Goal: Book appointment/travel/reservation

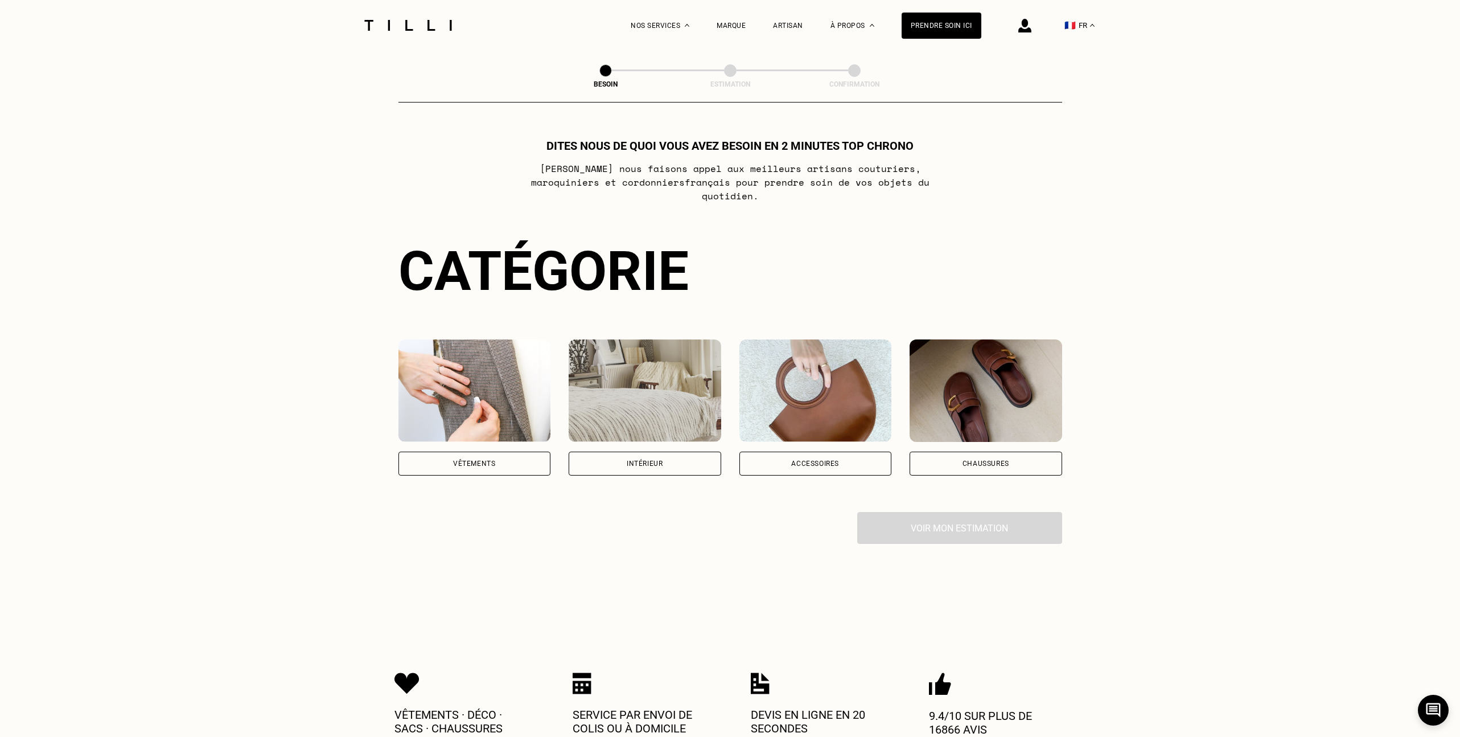
click at [373, 171] on div "Besoin Estimation Confirmation Dites nous de quoi vous avez besoin en 2 minutes…" at bounding box center [730, 331] width 819 height 561
click at [644, 172] on p "[PERSON_NAME] nous faisons appel aux meilleurs artisans couturiers , maroquinie…" at bounding box center [729, 182] width 451 height 41
click at [262, 151] on div "La Méthode Retoucherie Maroquinerie Broderie Cordonnerie Nos prix Nos services …" at bounding box center [730, 582] width 1460 height 1165
click at [624, 416] on img at bounding box center [645, 390] width 153 height 102
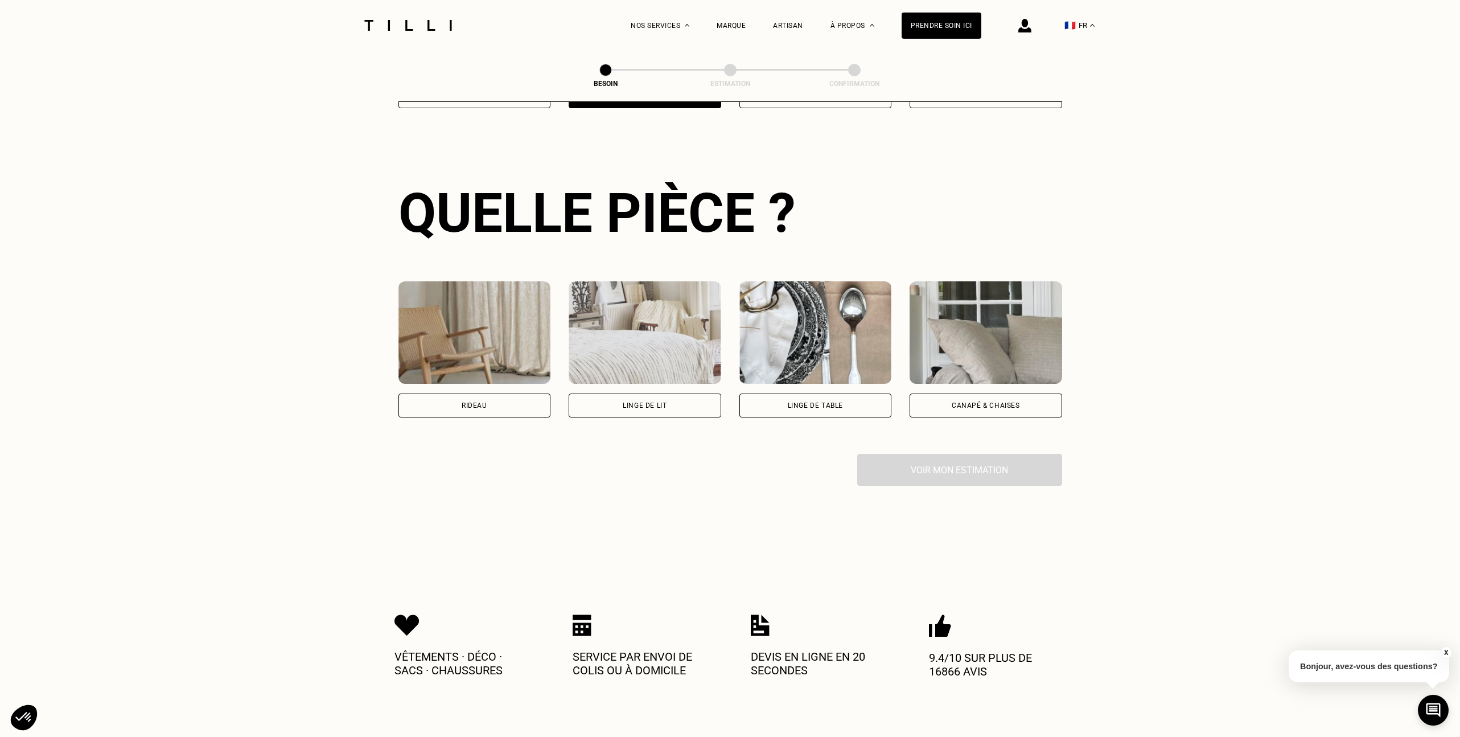
scroll to position [371, 0]
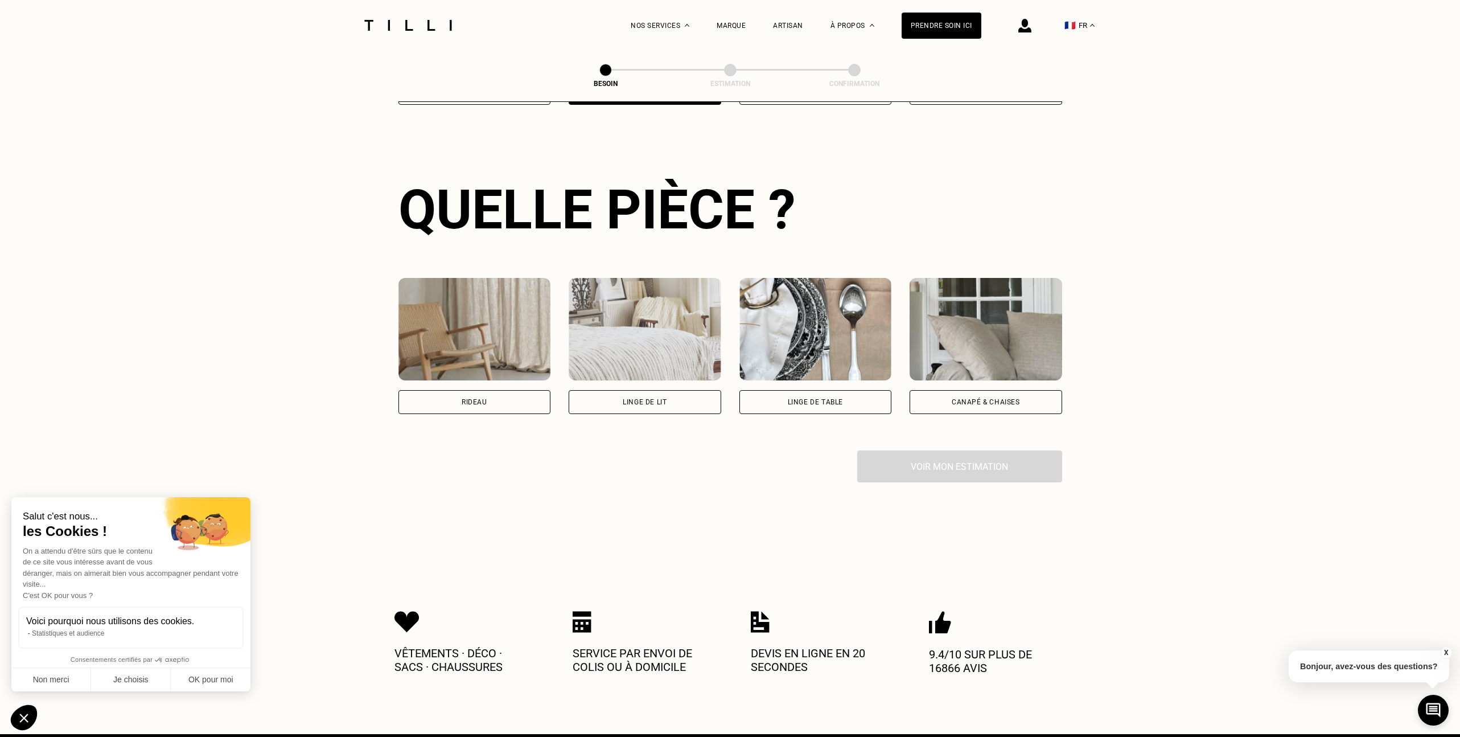
click at [442, 344] on img at bounding box center [474, 329] width 153 height 102
select select "FR"
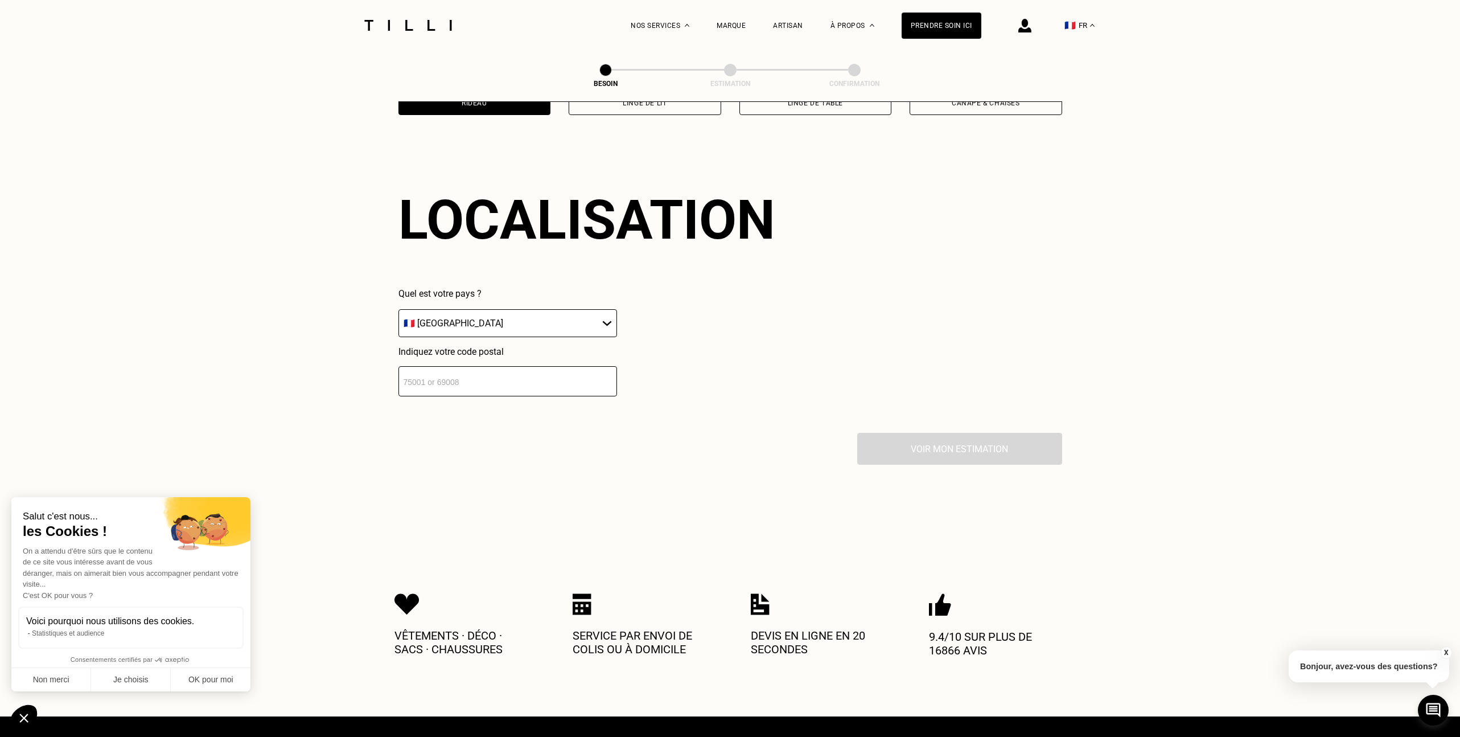
scroll to position [680, 0]
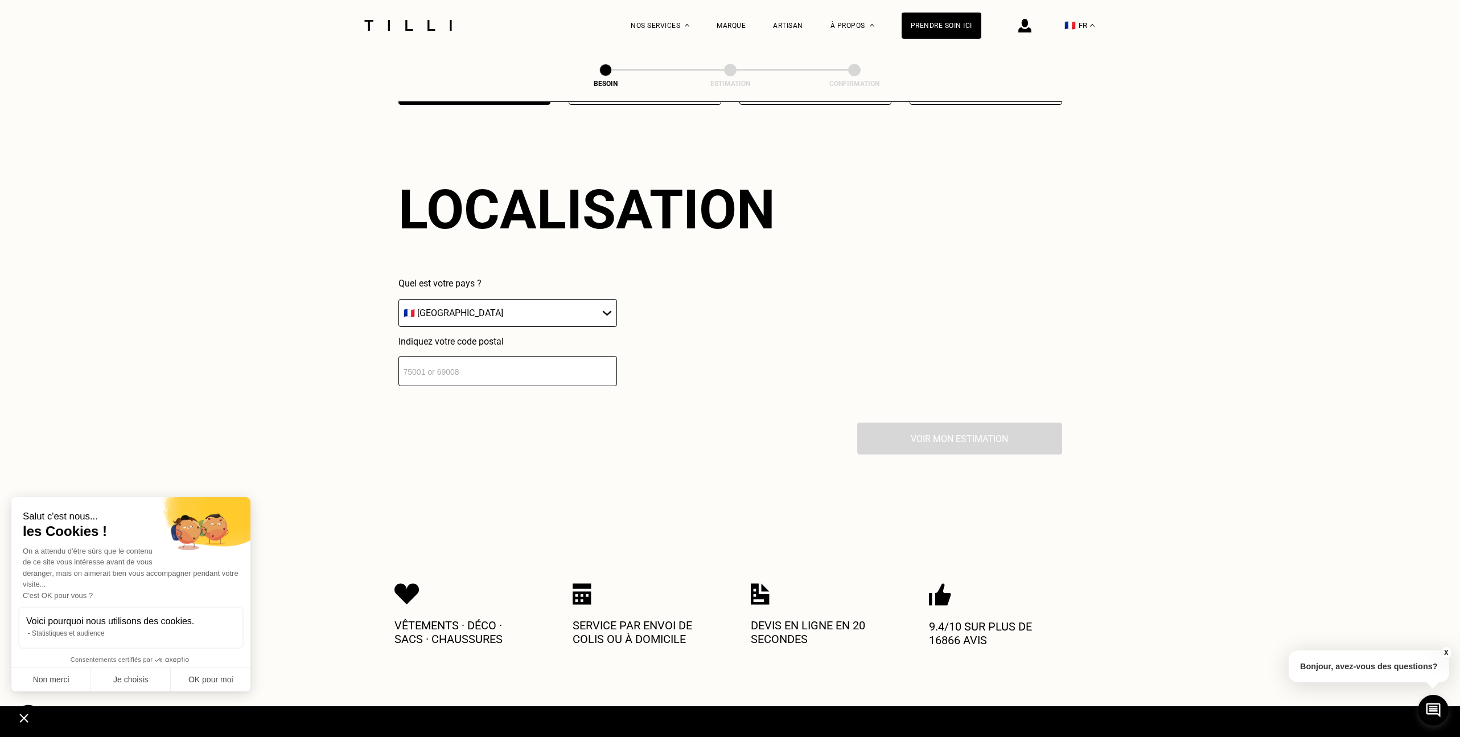
click at [487, 375] on div "Localisation Quel est votre pays ? 🇩🇪 [GEOGRAPHIC_DATA] 🇦🇹 [GEOGRAPHIC_DATA] 🇧🇪…" at bounding box center [730, 281] width 664 height 281
click at [485, 358] on input "number" at bounding box center [507, 371] width 219 height 30
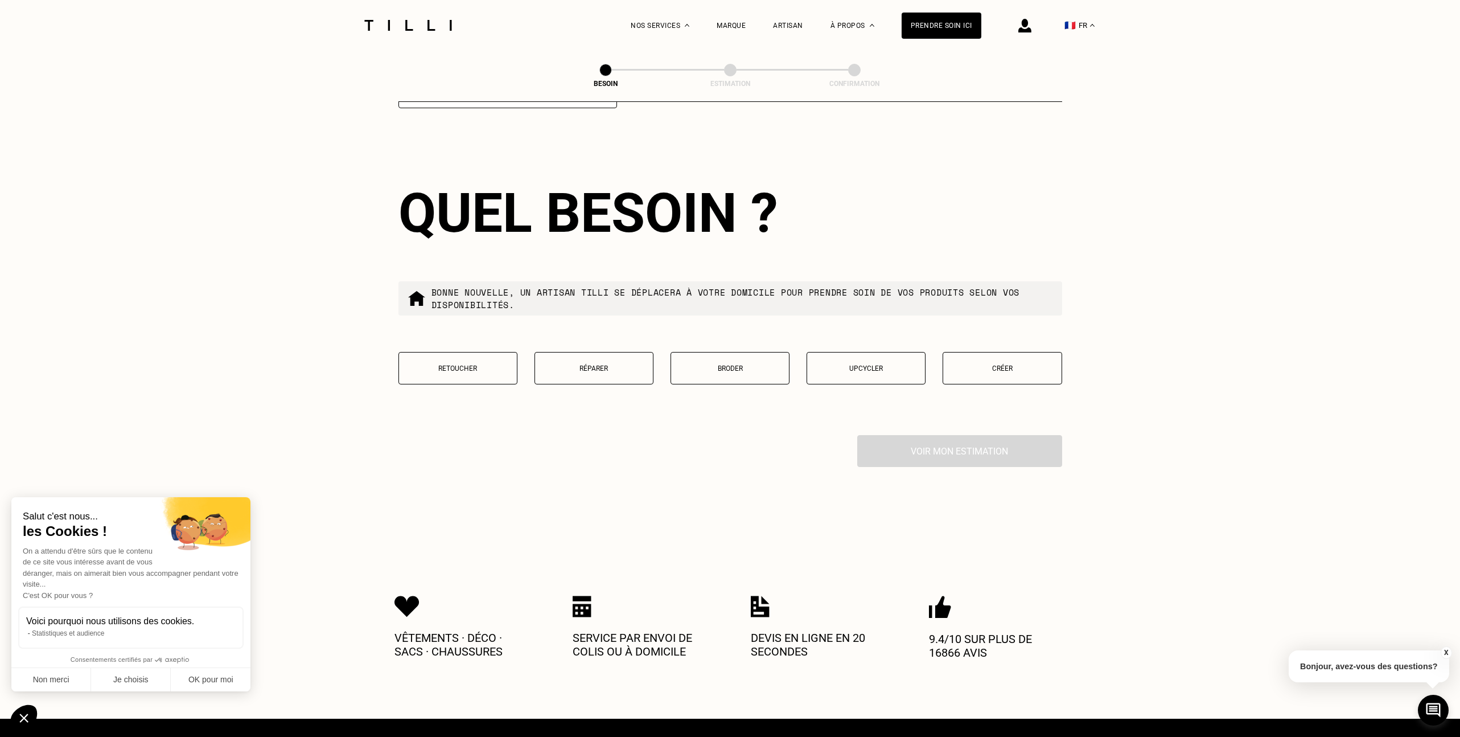
scroll to position [961, 0]
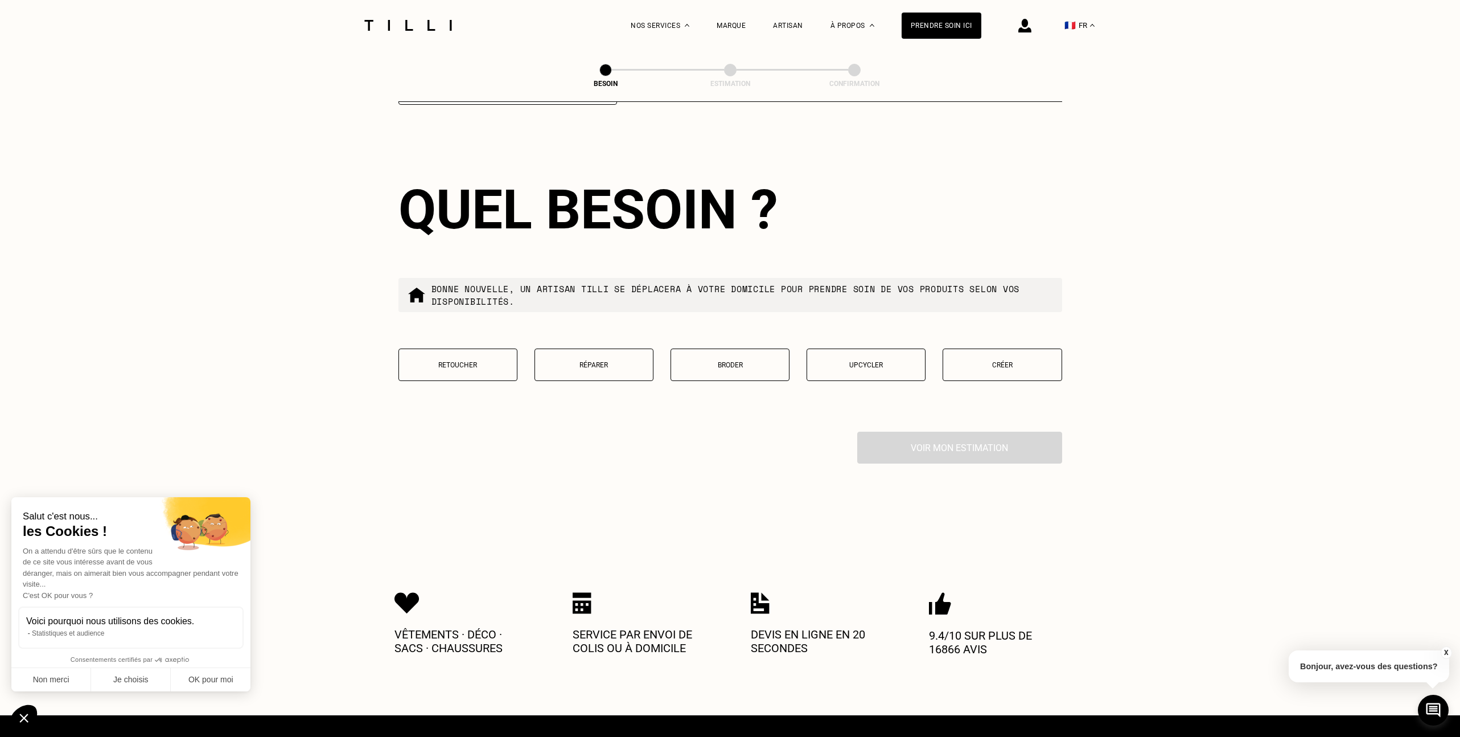
click at [595, 261] on div "Quel besoin ? Bonne nouvelle, un artisan tilli se déplacera à votre domicile po…" at bounding box center [730, 286] width 664 height 290
click at [603, 246] on div "Quel besoin ? Bonne nouvelle, un artisan tilli se déplacera à votre domicile po…" at bounding box center [730, 286] width 664 height 290
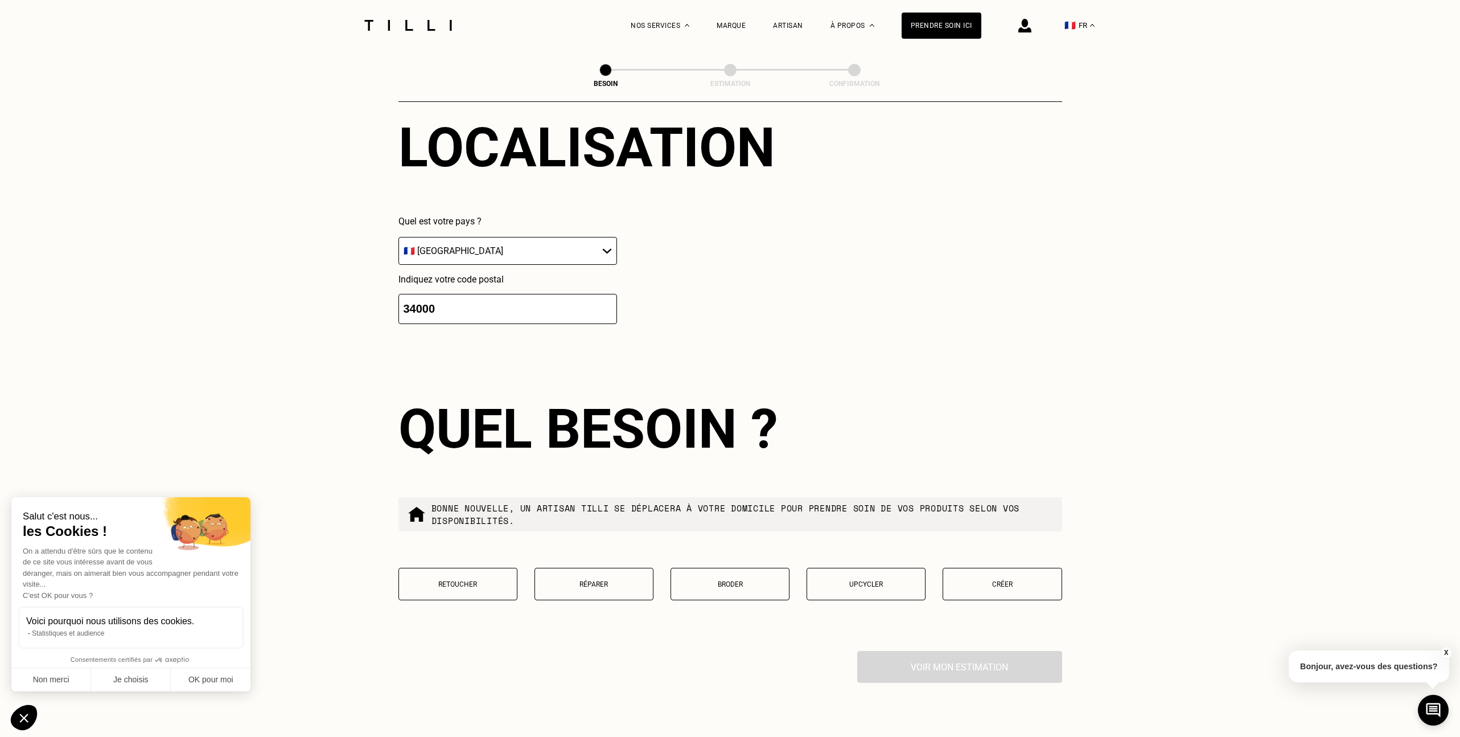
click at [497, 301] on input "34000" at bounding box center [507, 309] width 219 height 30
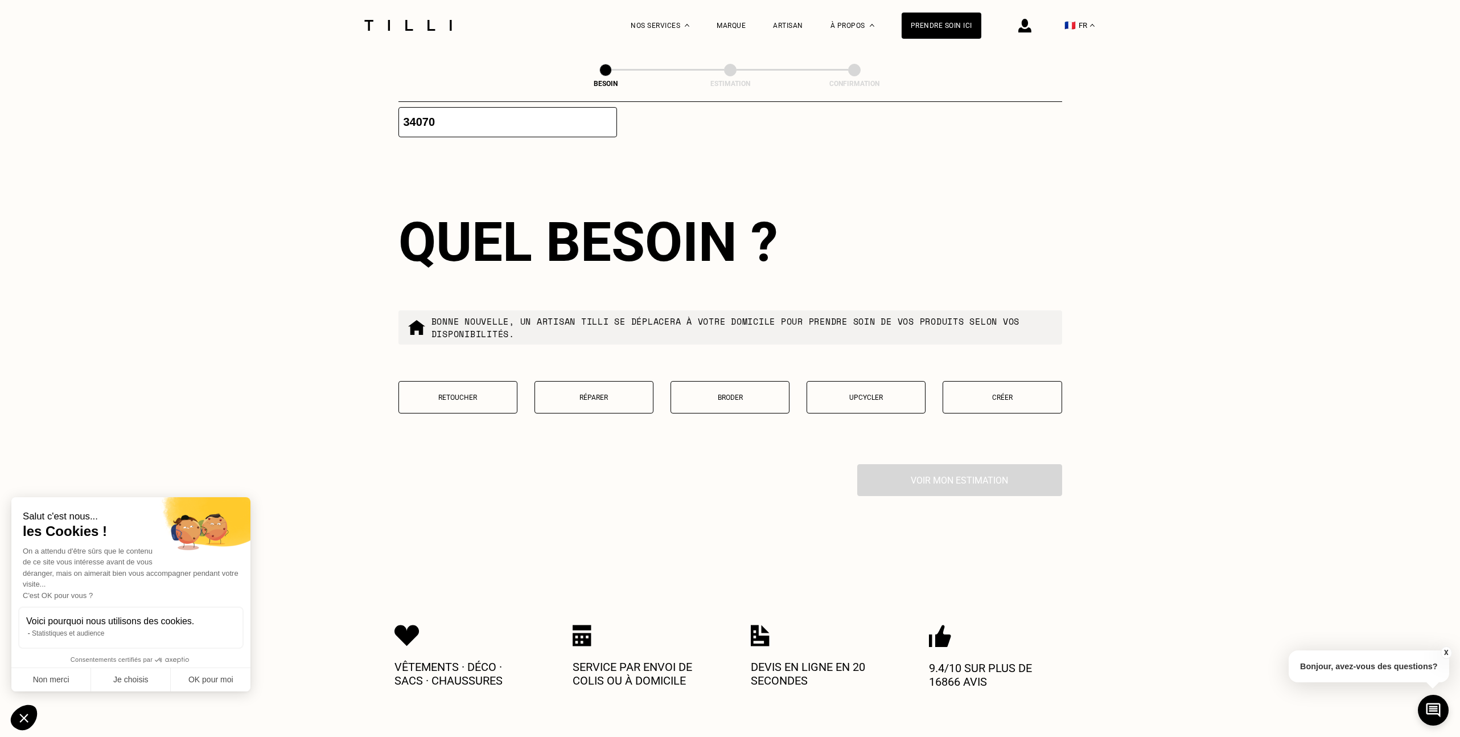
scroll to position [961, 0]
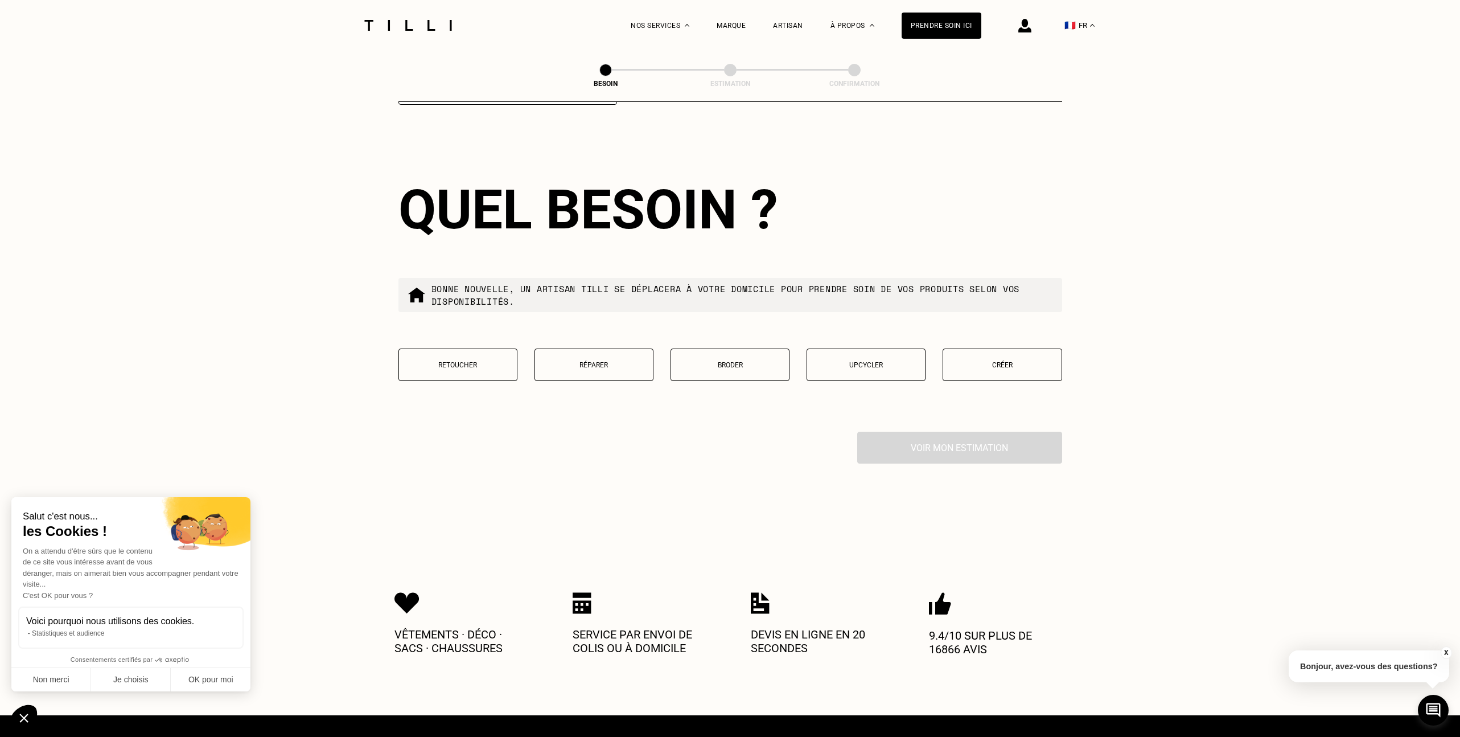
type input "34070"
drag, startPoint x: 827, startPoint y: 192, endPoint x: 766, endPoint y: 355, distance: 174.4
click at [827, 192] on div "Quel besoin ?" at bounding box center [730, 210] width 664 height 64
drag, startPoint x: 565, startPoint y: 379, endPoint x: 579, endPoint y: 360, distance: 23.9
click at [565, 379] on div "Retoucher Réparer Broder Upcycler Créer" at bounding box center [730, 371] width 664 height 47
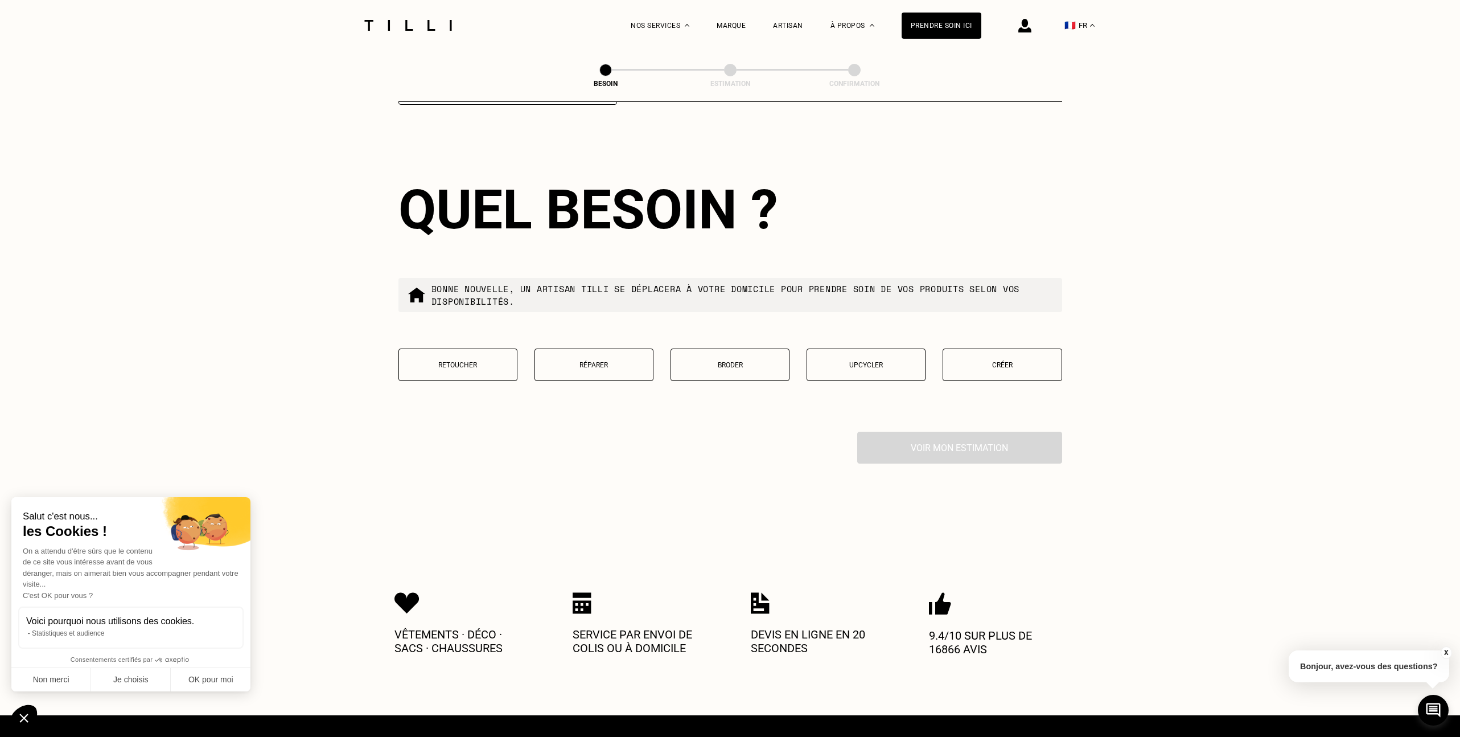
click at [579, 359] on button "Réparer" at bounding box center [594, 364] width 119 height 32
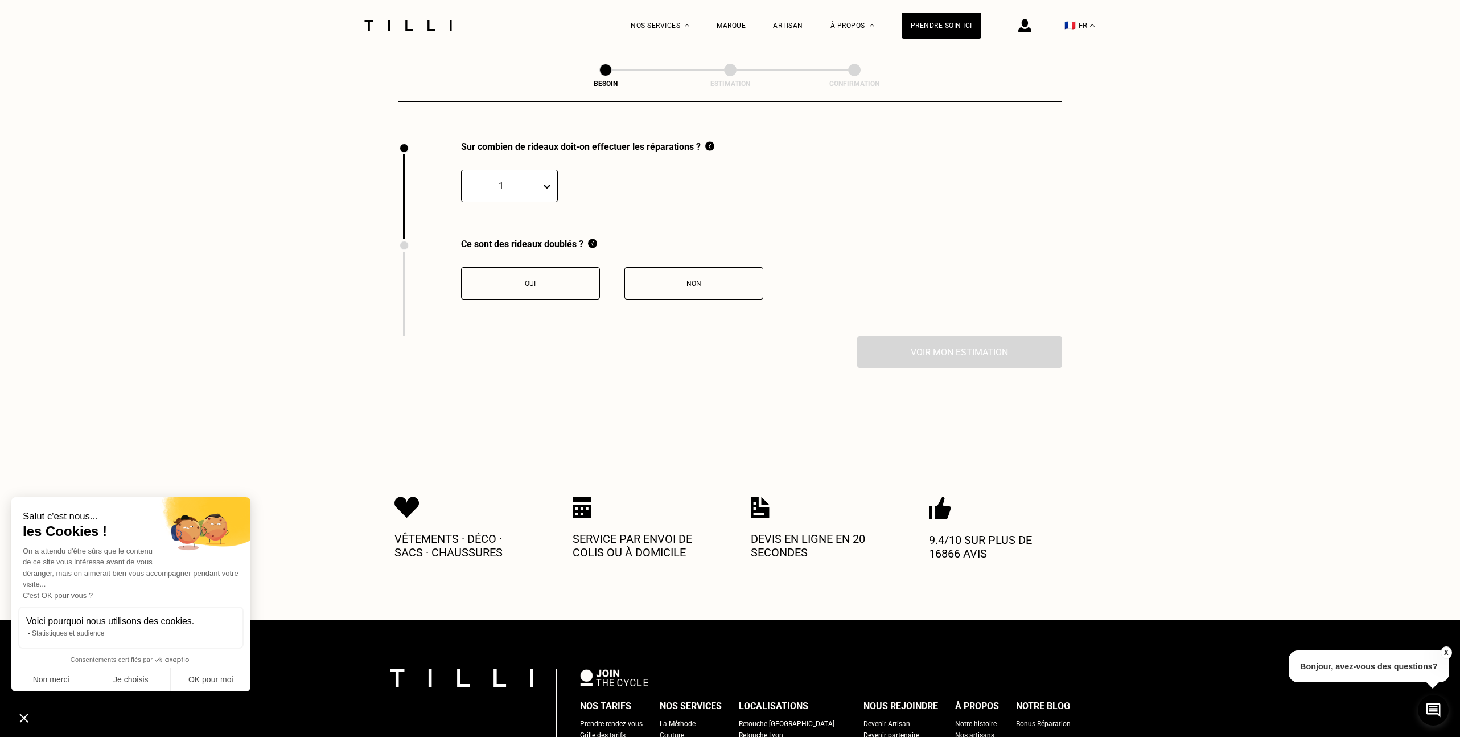
click at [580, 278] on button "Oui" at bounding box center [530, 283] width 139 height 32
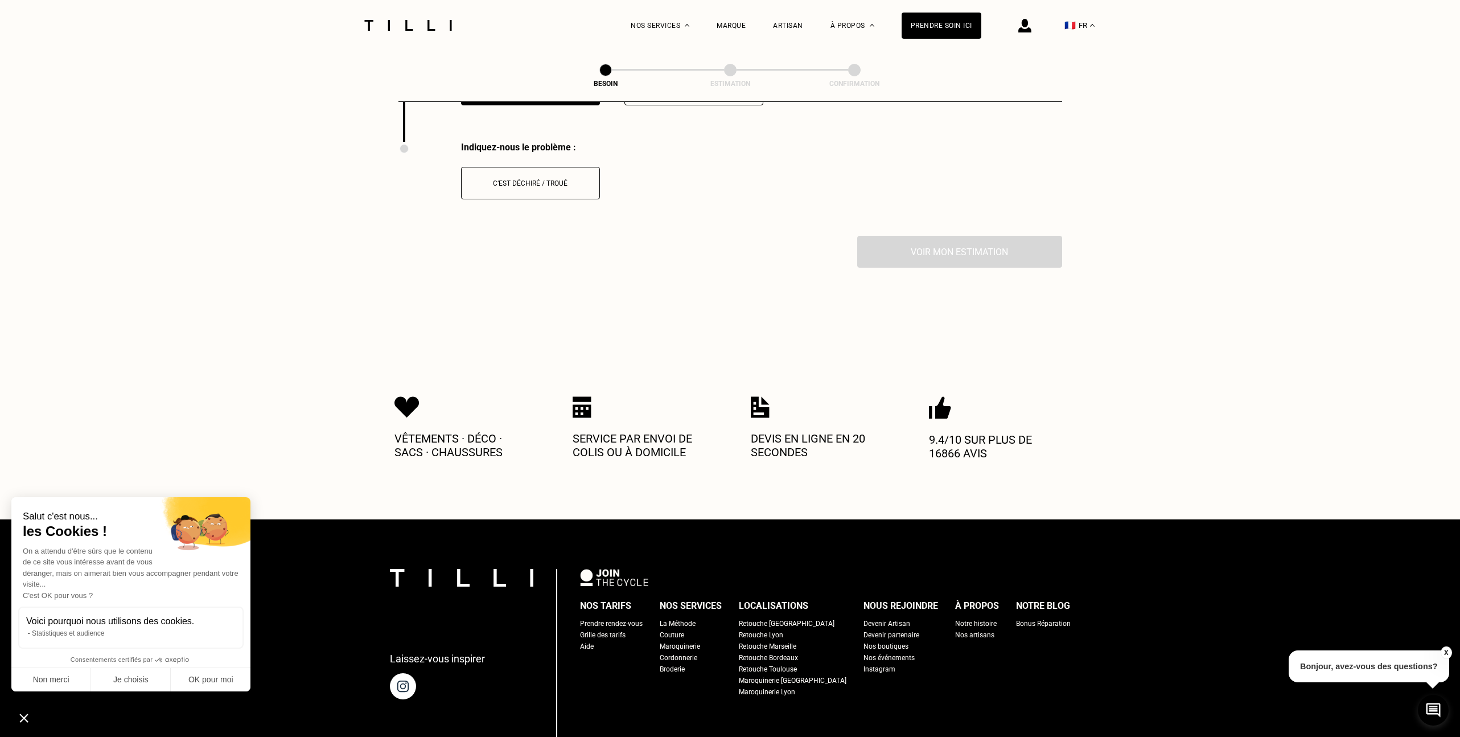
scroll to position [1446, 0]
click at [496, 141] on div "Indiquez-nous le problème :" at bounding box center [530, 146] width 139 height 11
click at [502, 166] on button "C‘est déchiré / troué" at bounding box center [530, 182] width 139 height 32
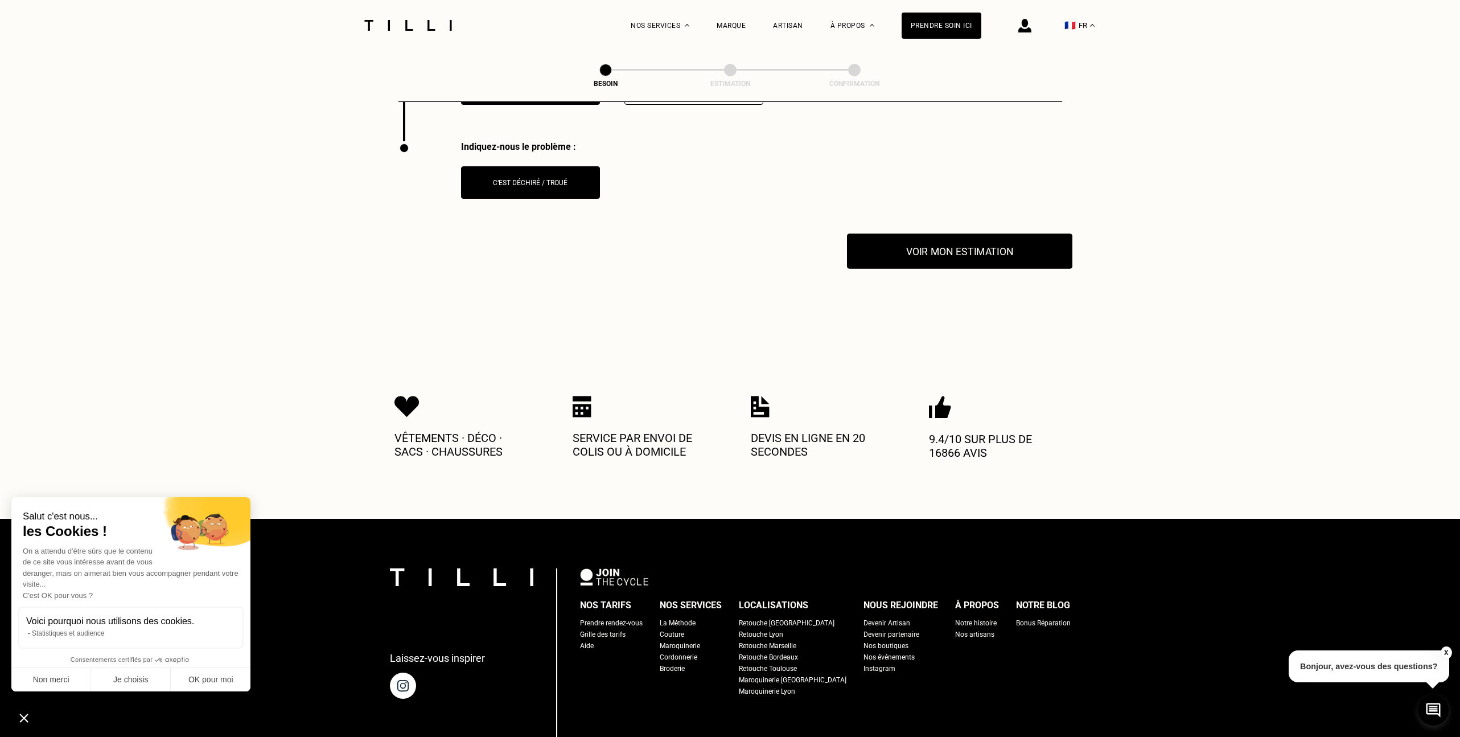
click at [973, 235] on button "Voir mon estimation" at bounding box center [959, 250] width 225 height 35
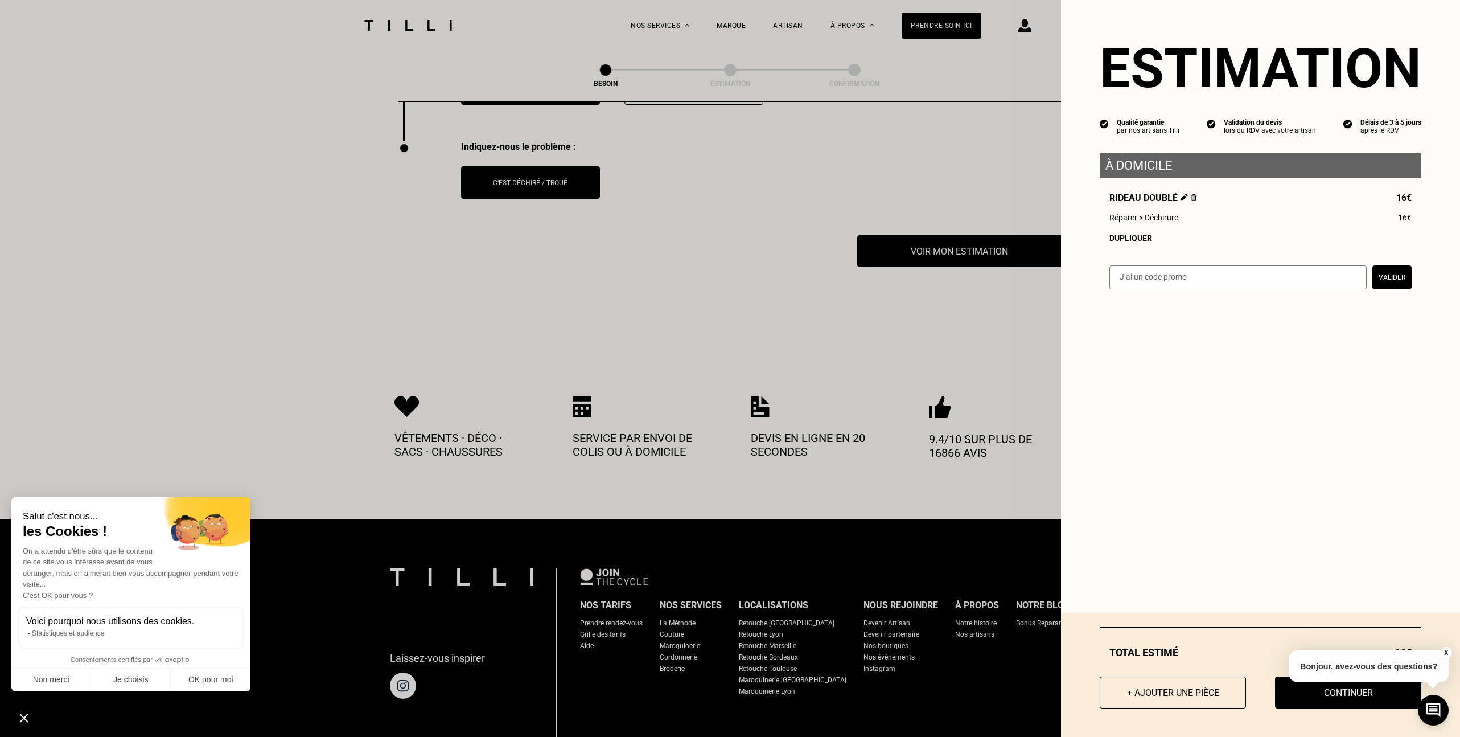
drag, startPoint x: 1177, startPoint y: 402, endPoint x: 1167, endPoint y: 395, distance: 12.2
click at [1176, 402] on div "Estimation Qualité garantie par nos artisans Tilli Validation du devis lors du …" at bounding box center [1260, 368] width 399 height 737
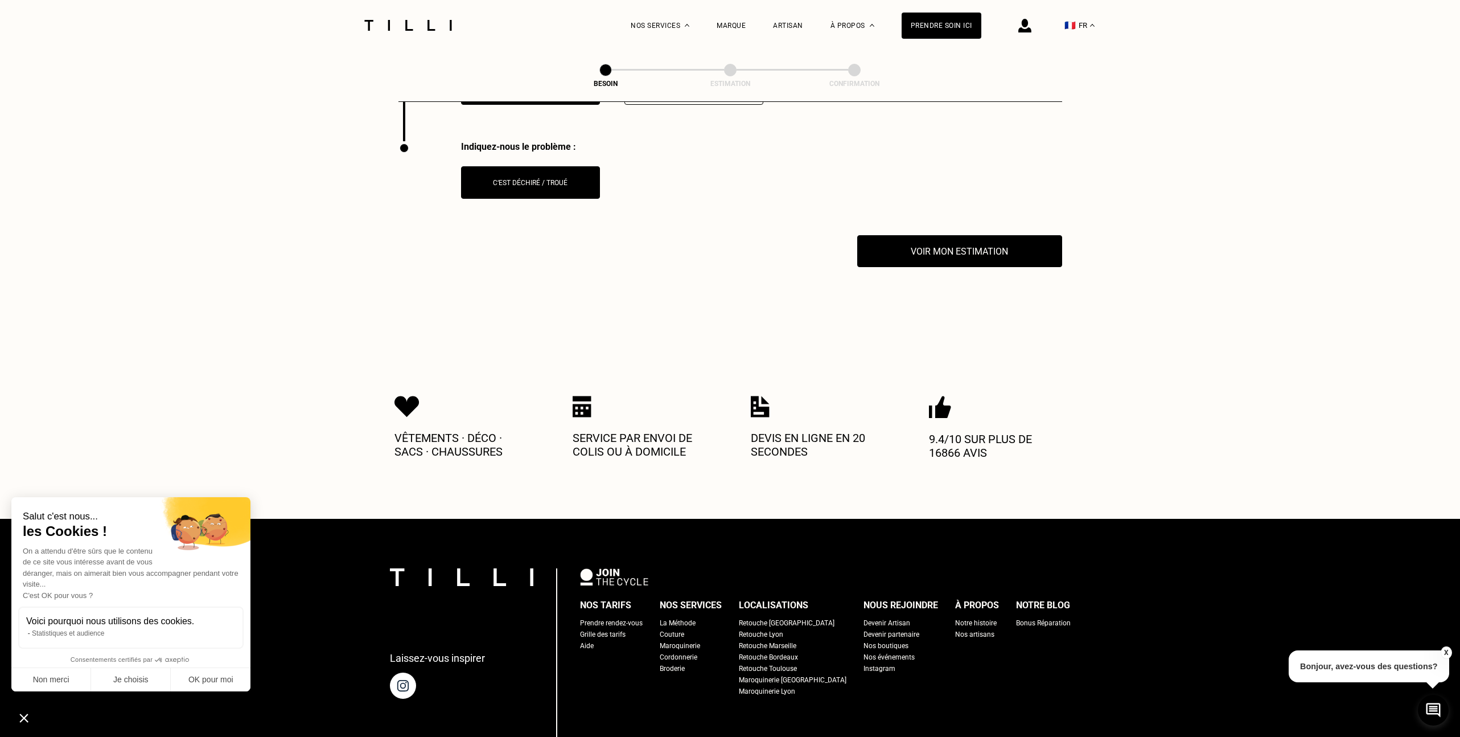
scroll to position [1322, 0]
